Goal: Information Seeking & Learning: Find specific page/section

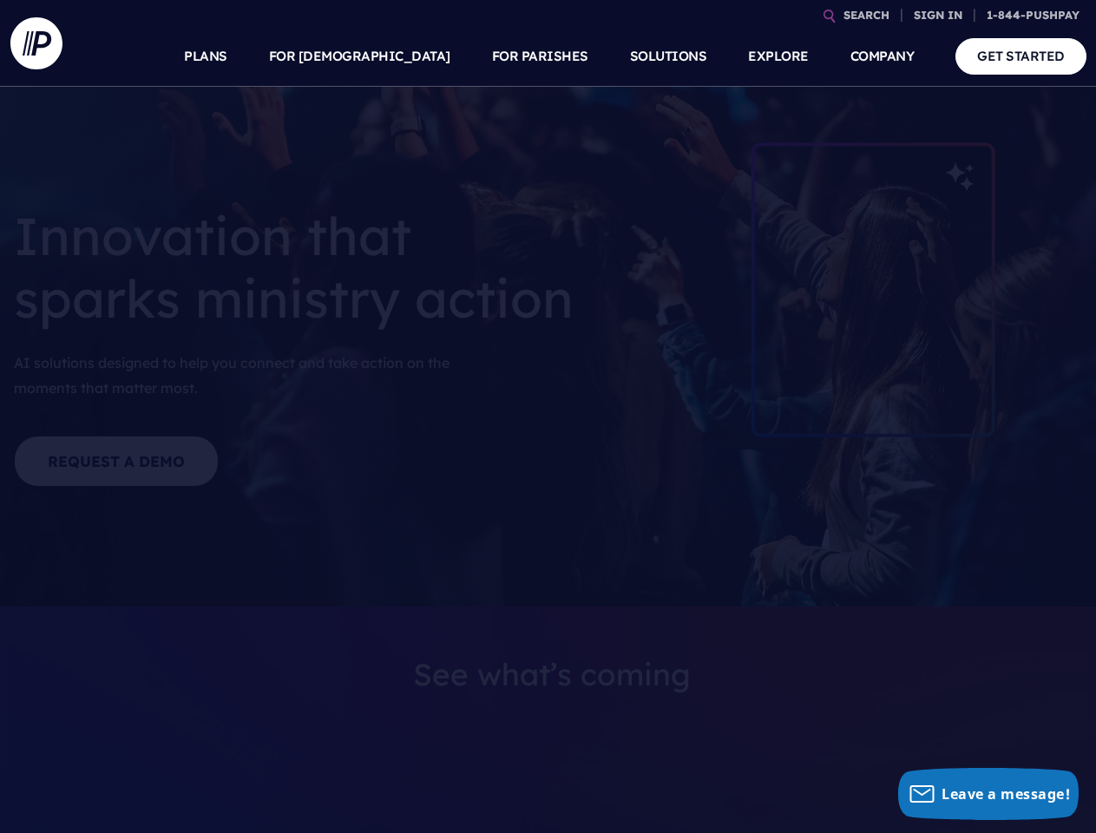
click at [548, 417] on section at bounding box center [548, 416] width 1096 height 833
click at [866, 15] on link "SEARCH" at bounding box center [867, 15] width 60 height 30
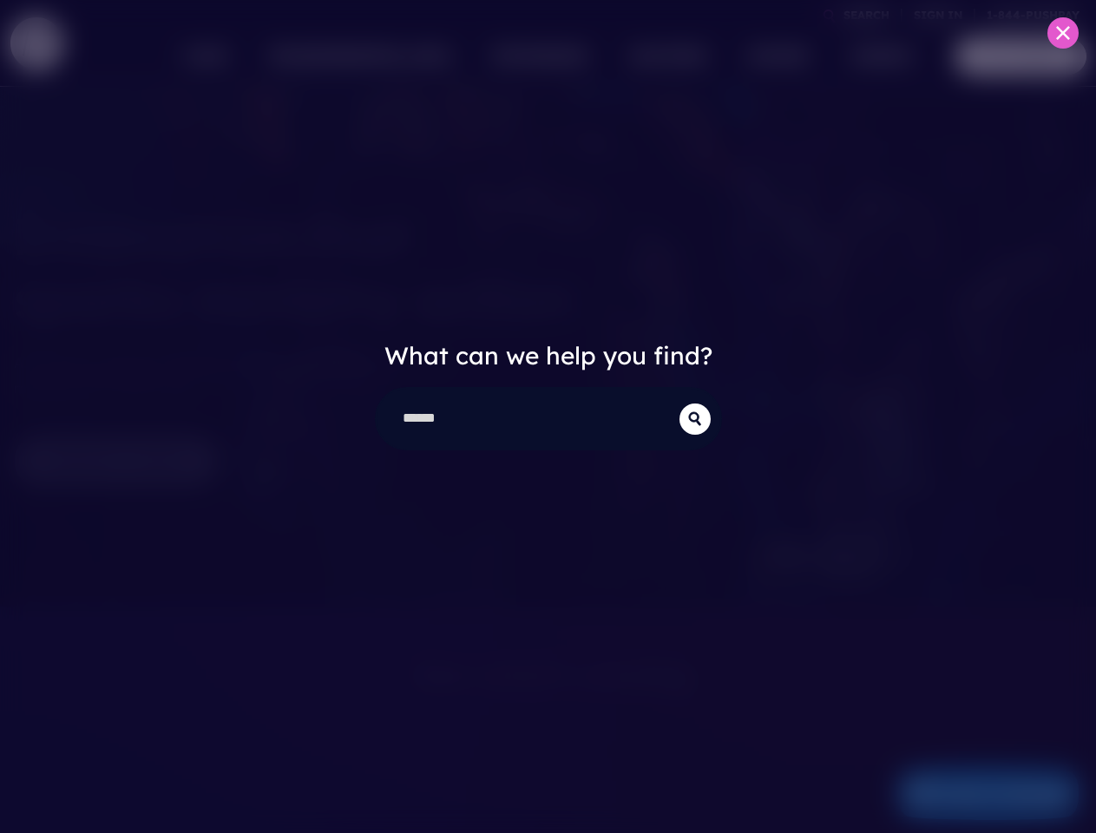
click at [938, 15] on div "What can we help you find?" at bounding box center [548, 416] width 1096 height 833
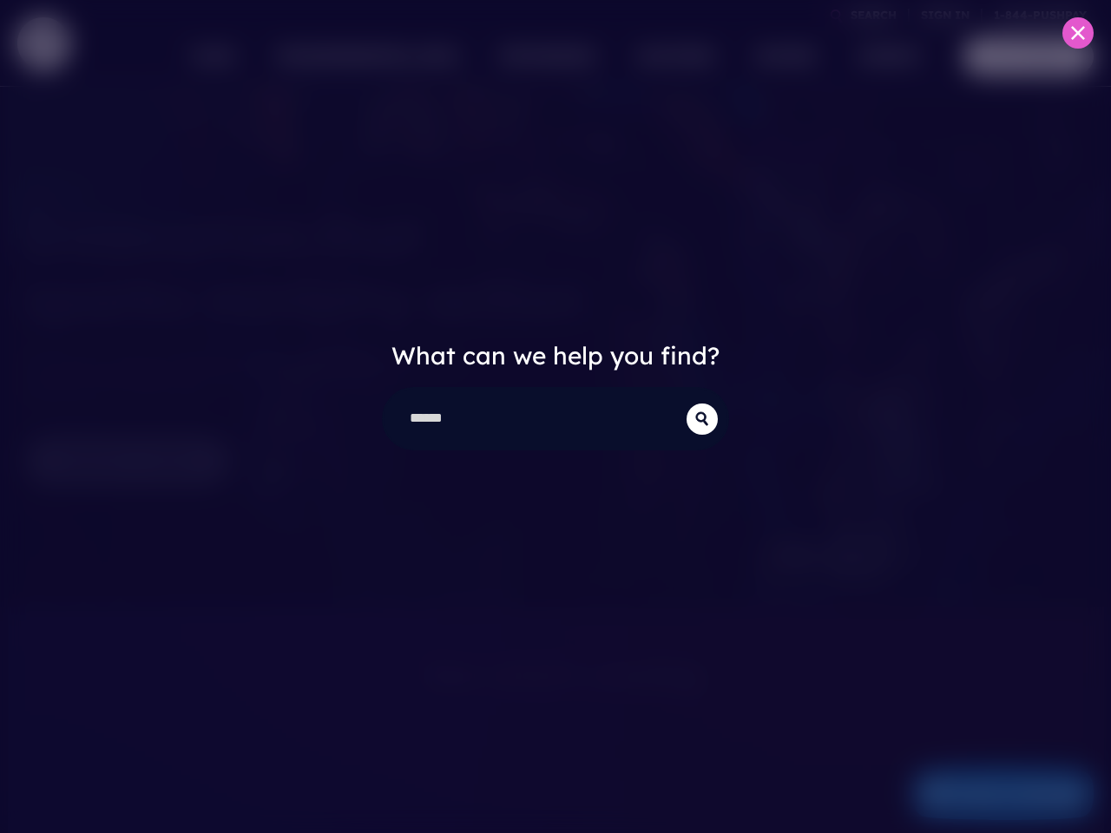
click at [401, 56] on div "What can we help you find?" at bounding box center [555, 416] width 1111 height 833
click at [540, 56] on div "What can we help you find?" at bounding box center [555, 416] width 1111 height 833
click at [778, 56] on div "What can we help you find?" at bounding box center [555, 416] width 1111 height 833
click at [883, 56] on div "What can we help you find?" at bounding box center [555, 416] width 1111 height 833
click at [988, 794] on div "What can we help you find?" at bounding box center [555, 416] width 1111 height 833
